Goal: Task Accomplishment & Management: Use online tool/utility

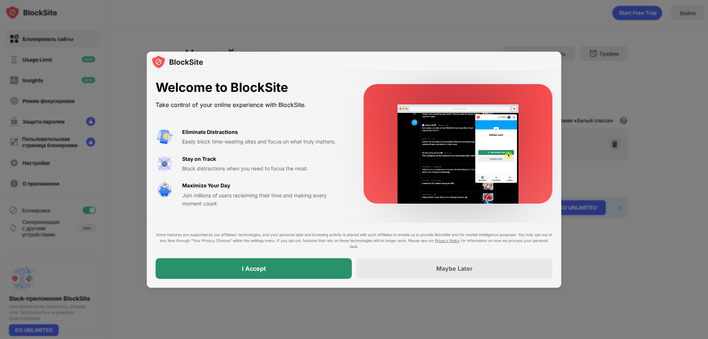
click at [314, 272] on div "I Accept" at bounding box center [254, 268] width 196 height 21
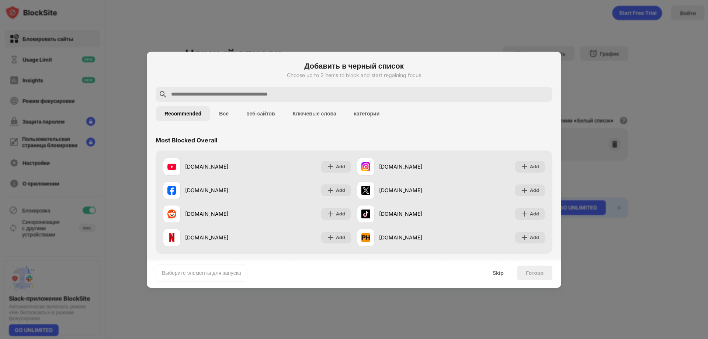
click at [243, 98] on input "text" at bounding box center [359, 94] width 379 height 9
click at [343, 95] on input "text" at bounding box center [359, 94] width 379 height 9
paste input "**********"
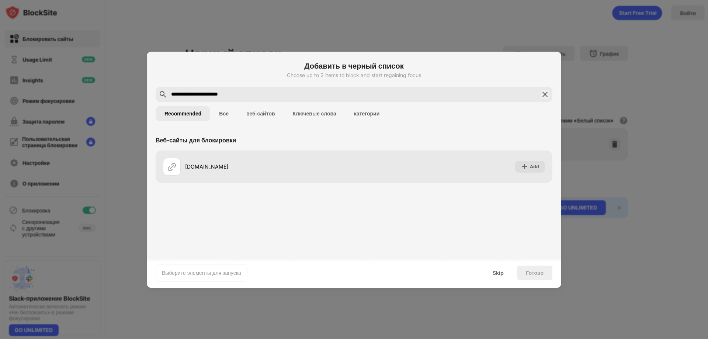
type input "**********"
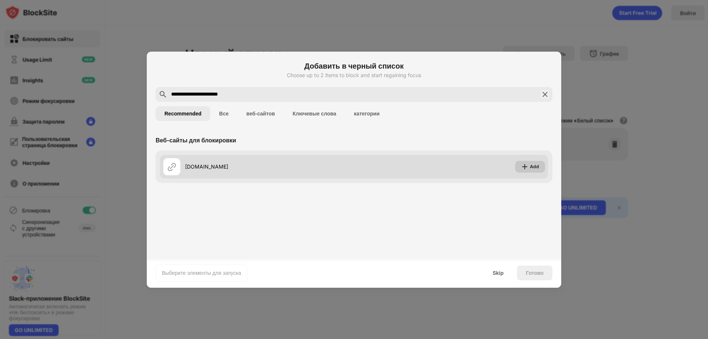
click at [531, 166] on div "Add" at bounding box center [534, 166] width 9 height 7
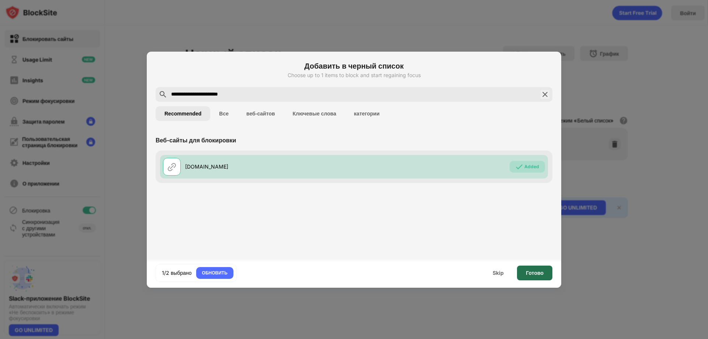
click at [537, 270] on div "Готово" at bounding box center [535, 273] width 18 height 6
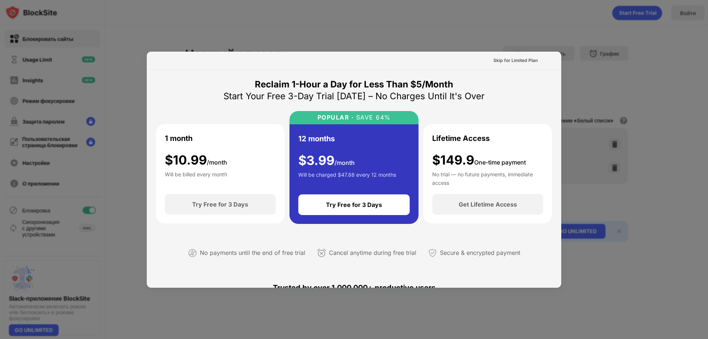
click at [375, 83] on div "Reclaim 1-Hour a Day for Less Than $5/Month" at bounding box center [354, 85] width 198 height 12
click at [571, 49] on div at bounding box center [354, 169] width 708 height 339
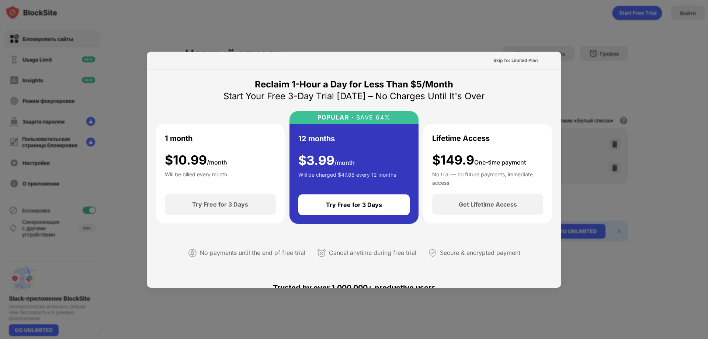
click at [544, 55] on div "Skip for Limited Plan" at bounding box center [354, 61] width 415 height 18
click at [536, 28] on div at bounding box center [354, 169] width 708 height 339
